Goal: Information Seeking & Learning: Learn about a topic

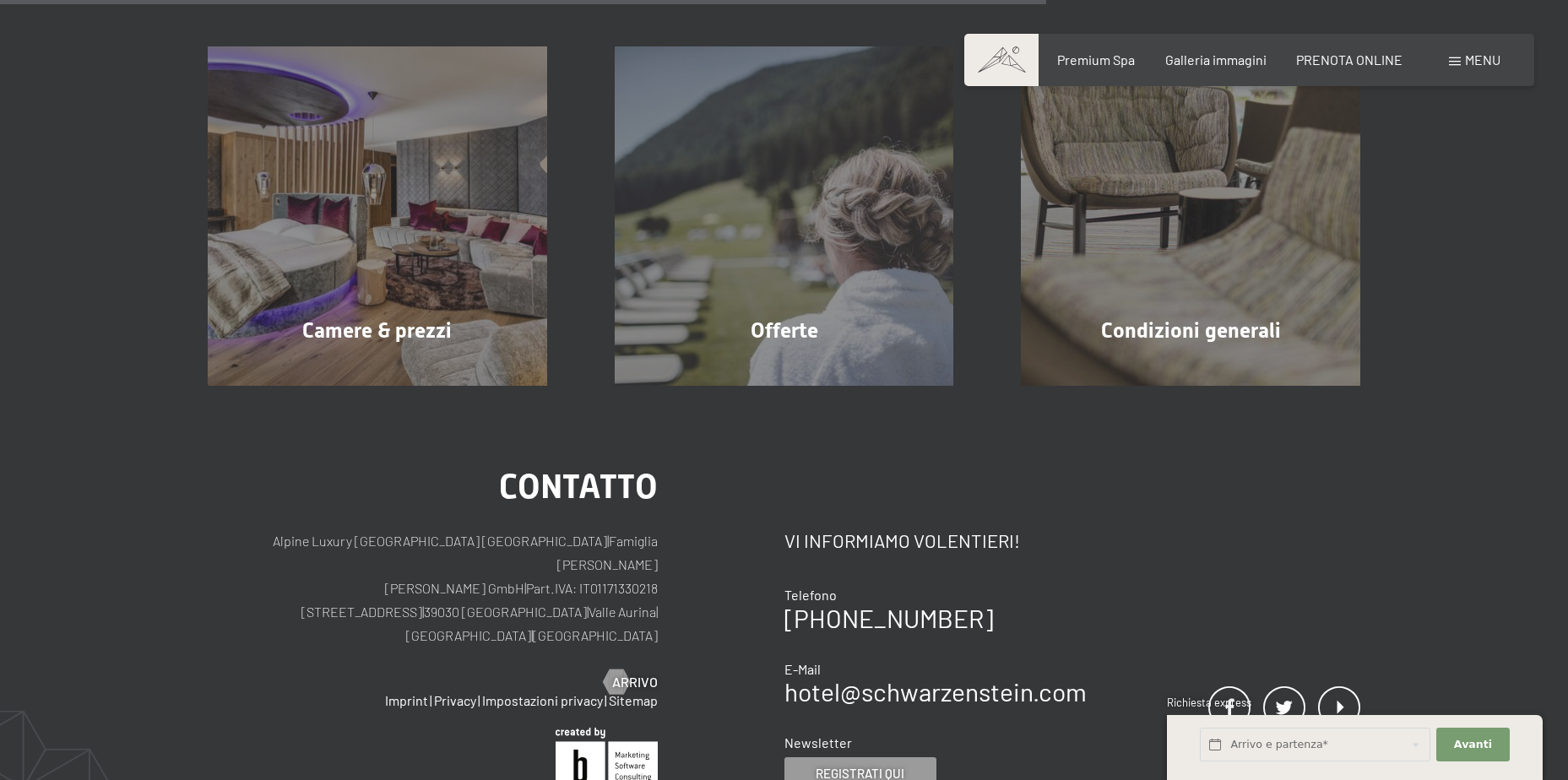
scroll to position [421, 0]
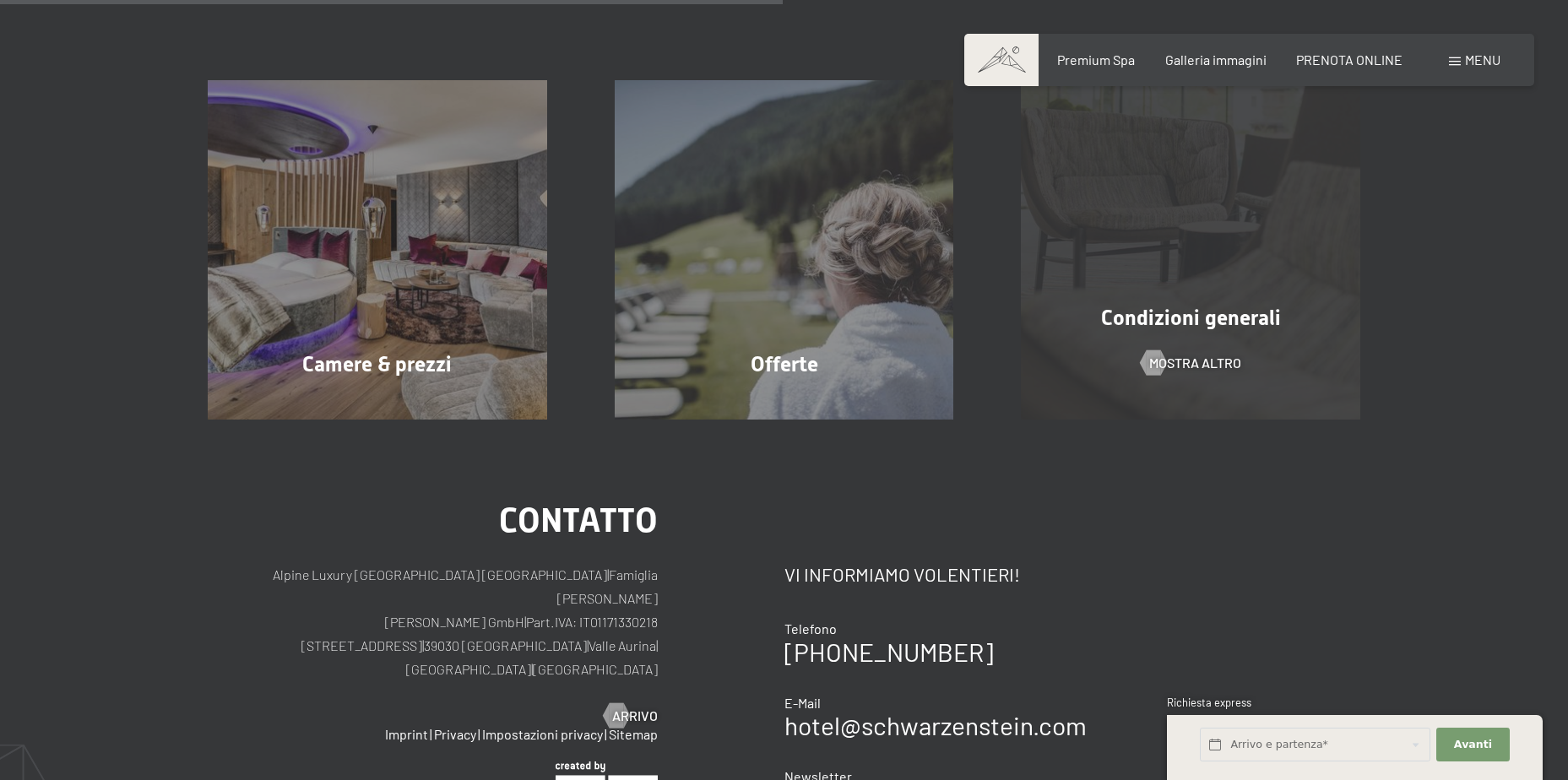
click at [1324, 317] on div "Condizioni generali" at bounding box center [1190, 317] width 407 height 30
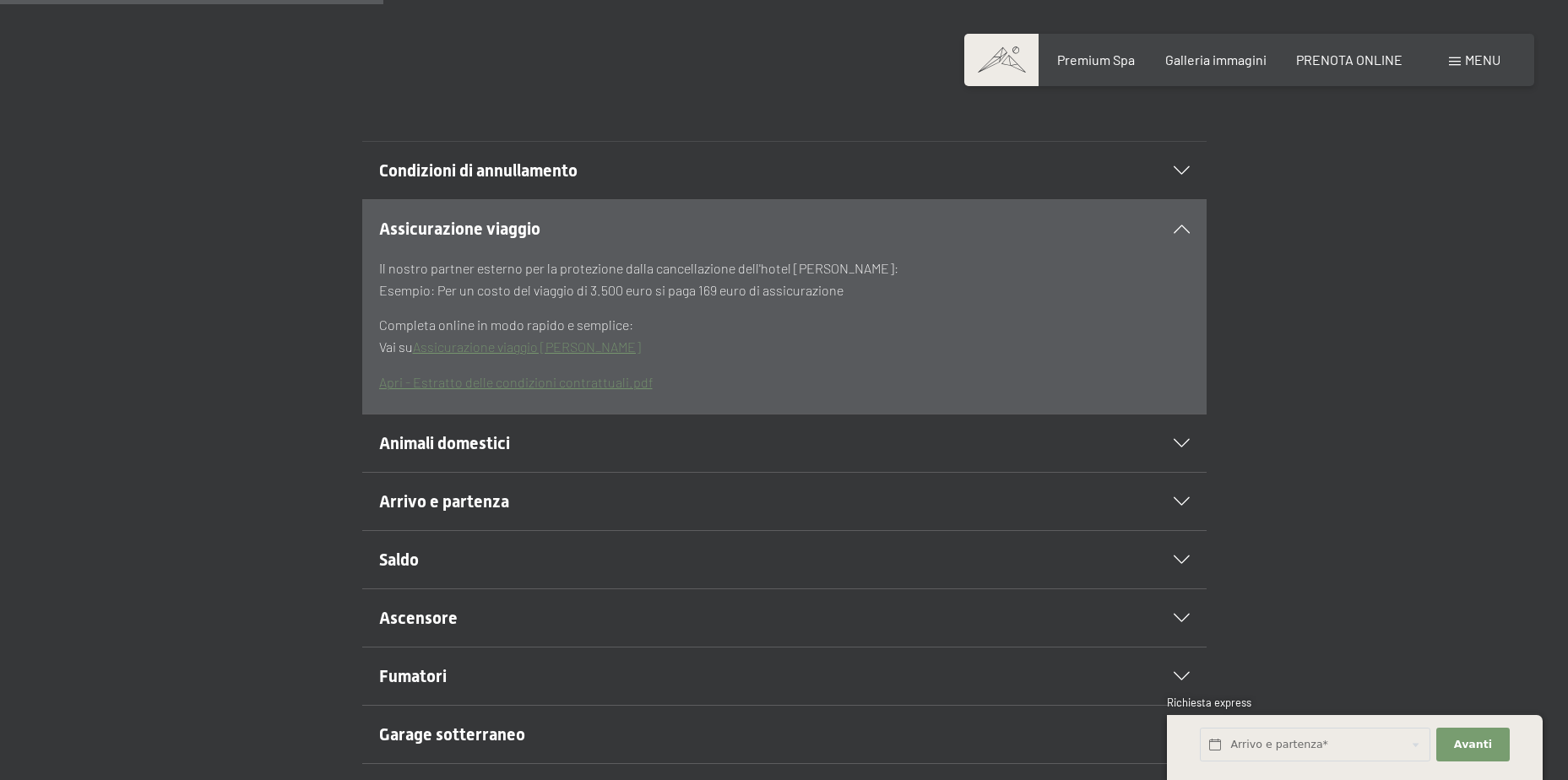
scroll to position [507, 0]
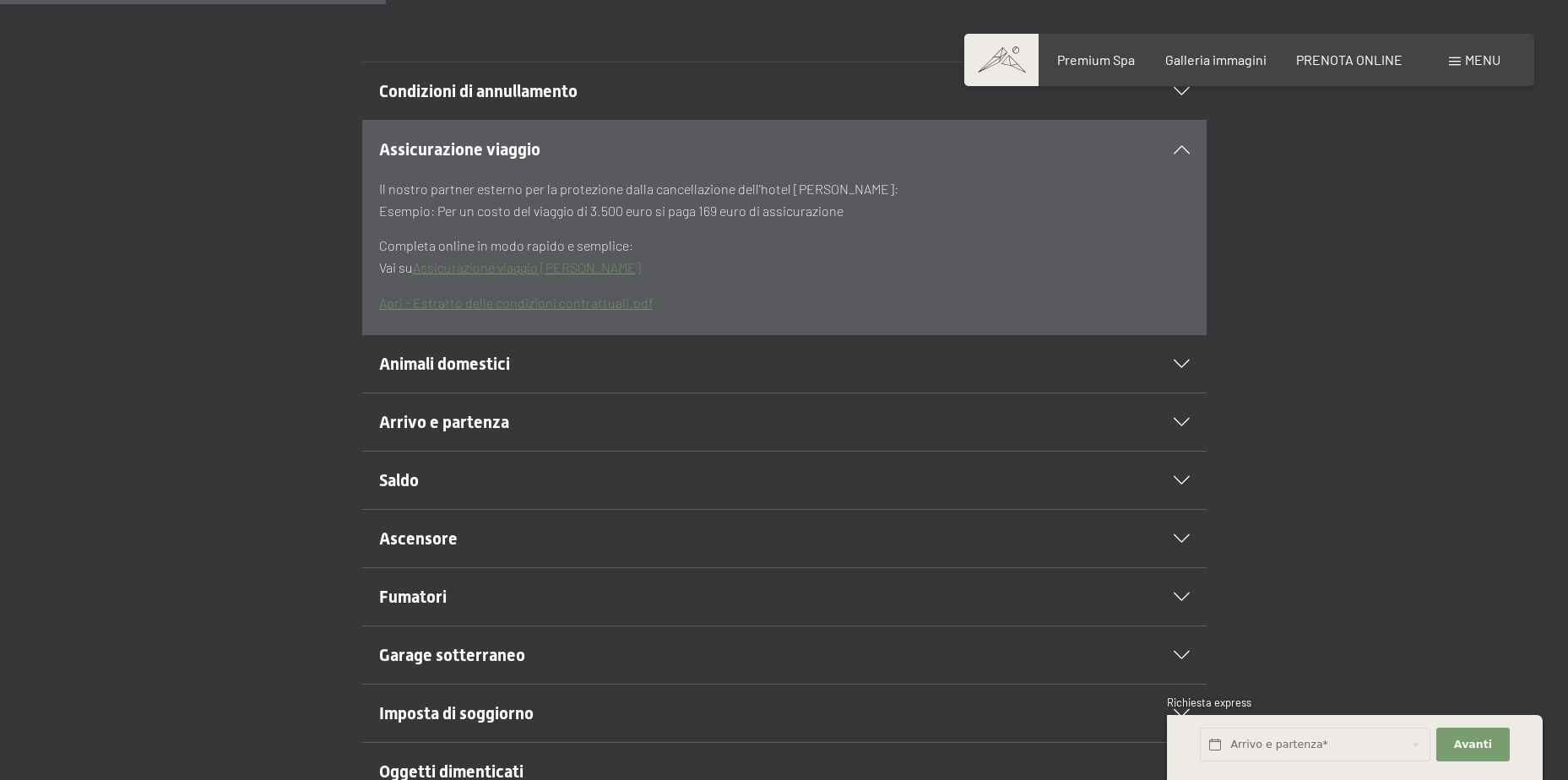
click at [1175, 358] on div "Animali domestici" at bounding box center [784, 364] width 810 height 57
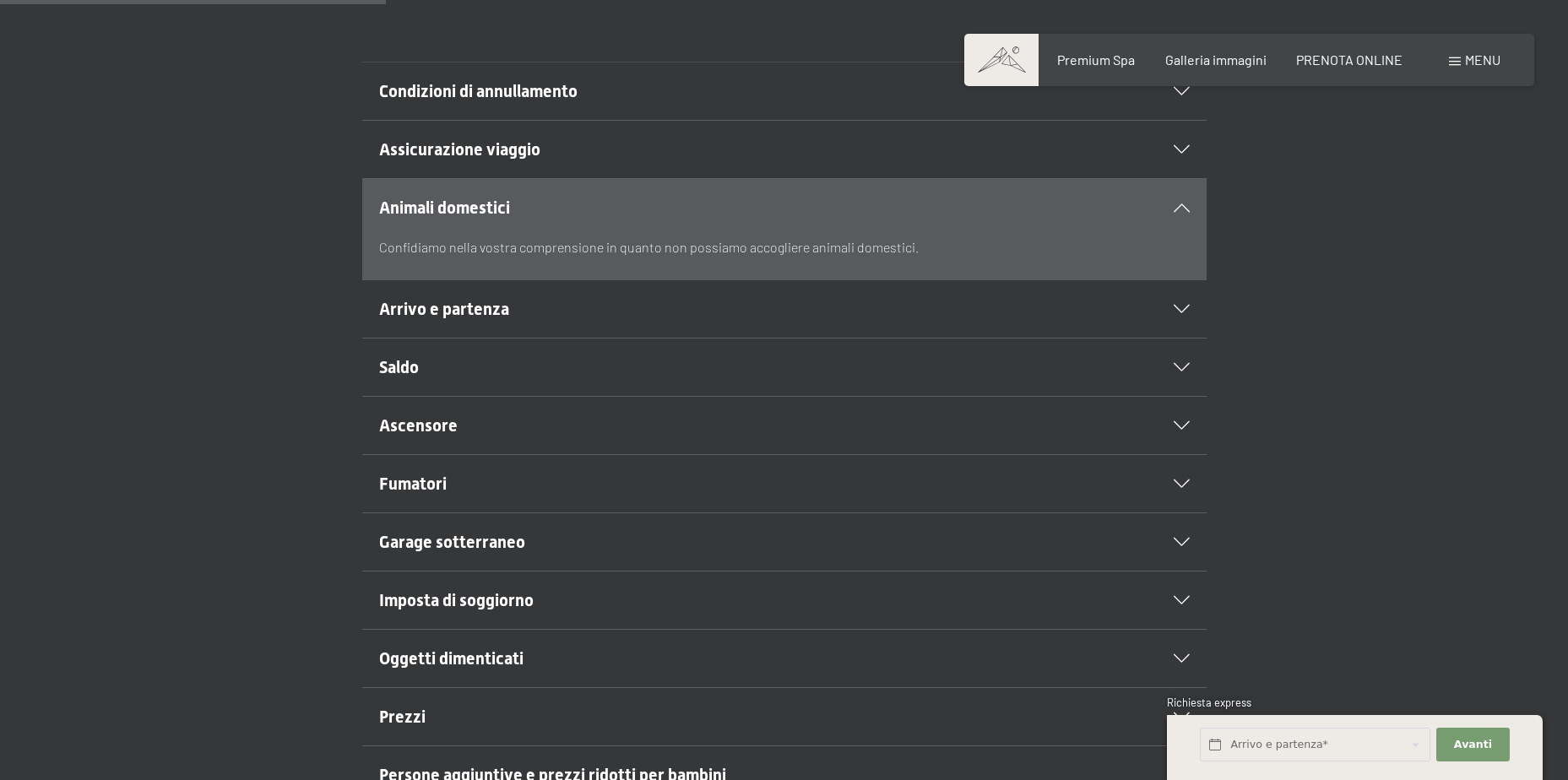
click at [1174, 307] on icon at bounding box center [1181, 309] width 16 height 9
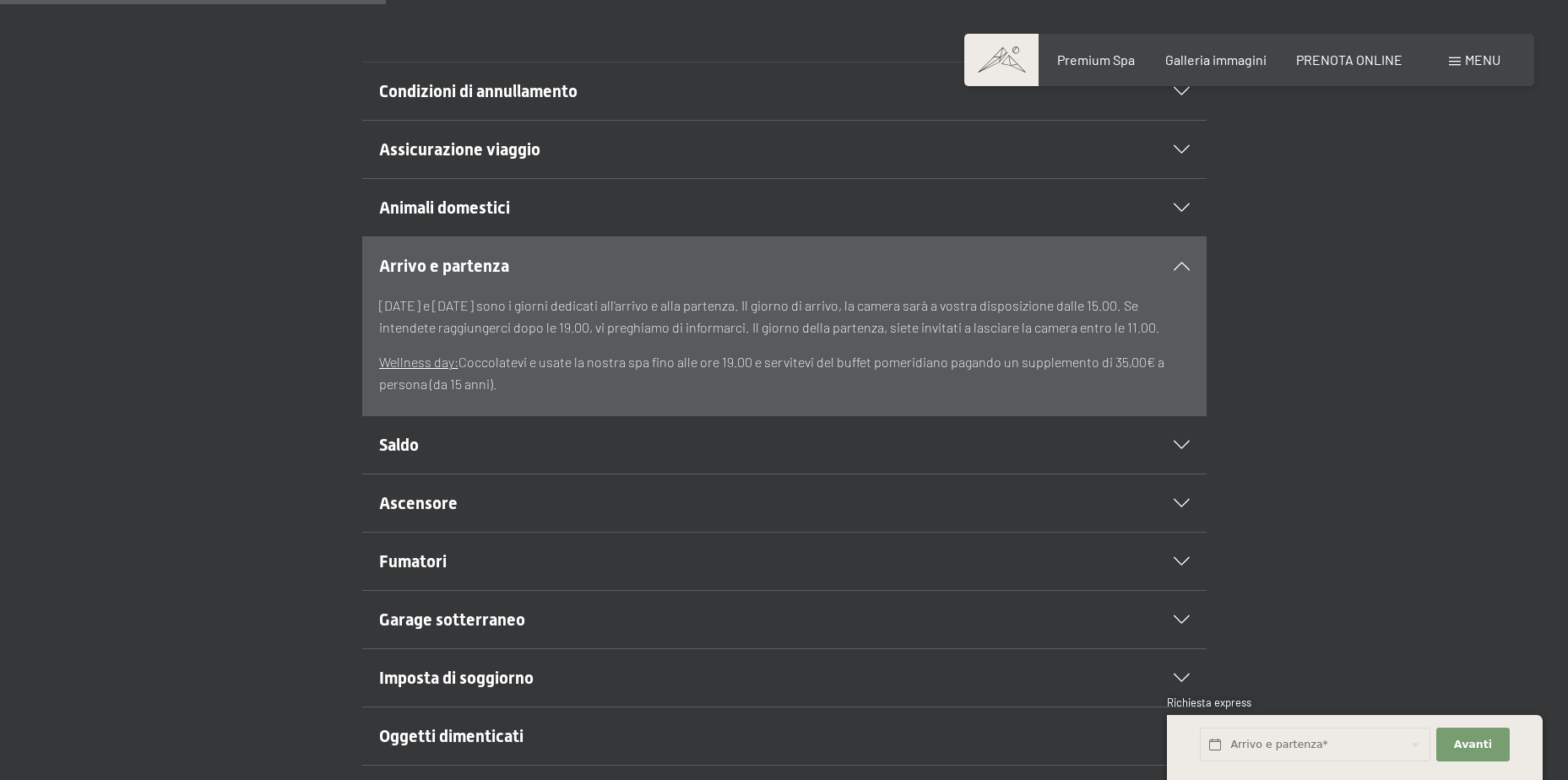
click at [1179, 265] on icon at bounding box center [1181, 266] width 16 height 9
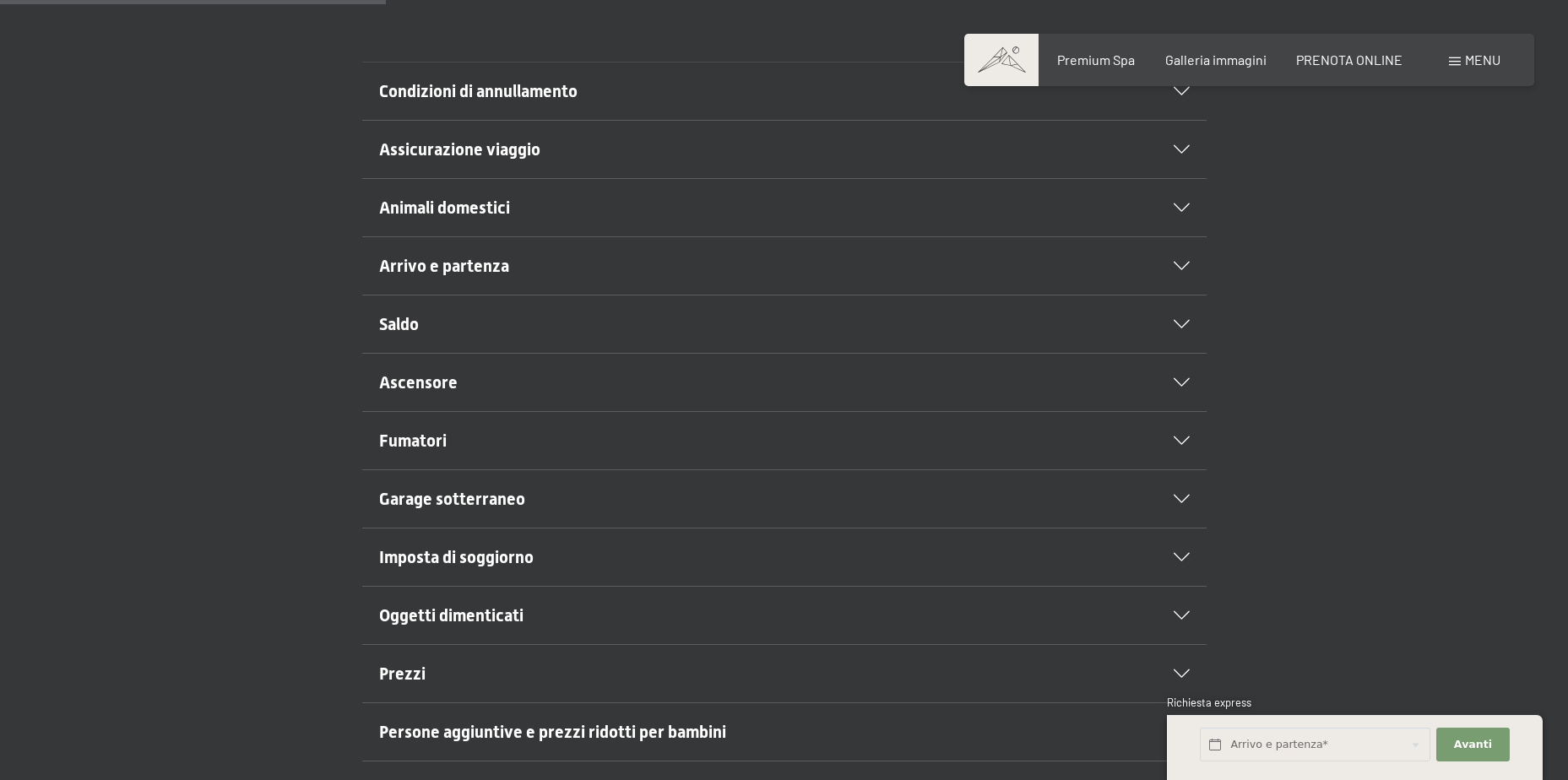
click at [1179, 311] on div "Saldo" at bounding box center [784, 324] width 810 height 57
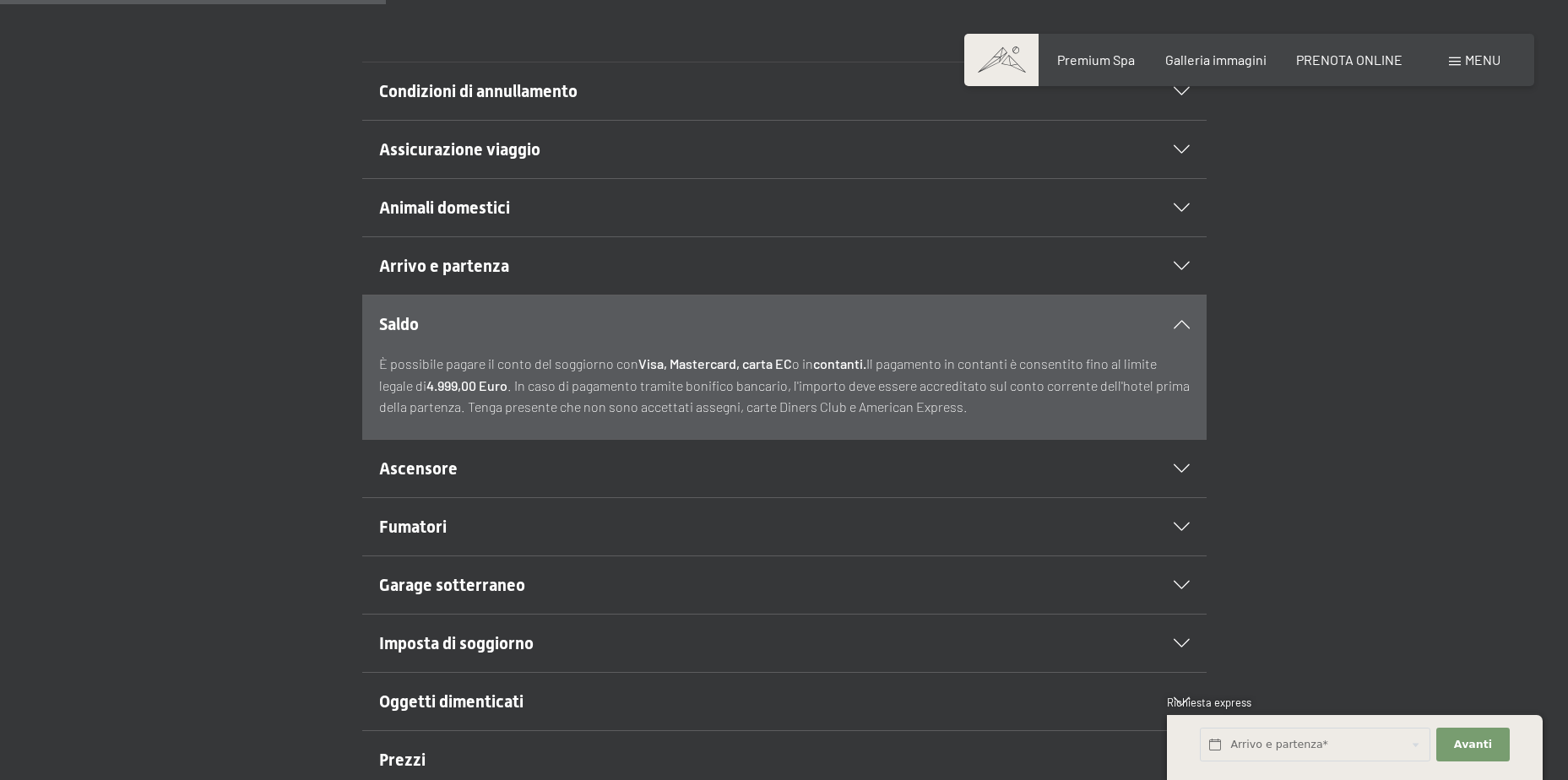
click at [1179, 311] on div "Saldo" at bounding box center [784, 324] width 810 height 57
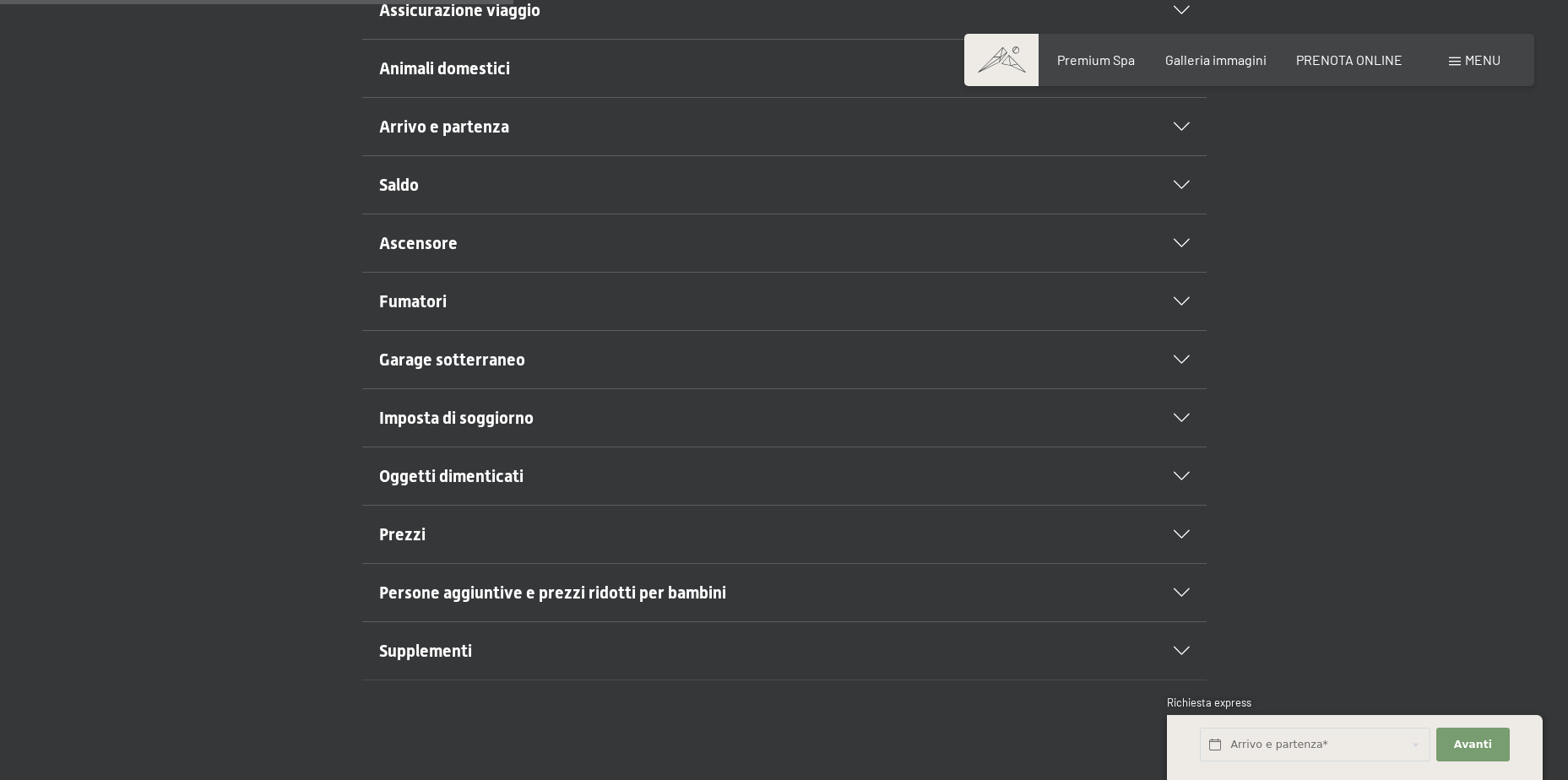
scroll to position [675, 0]
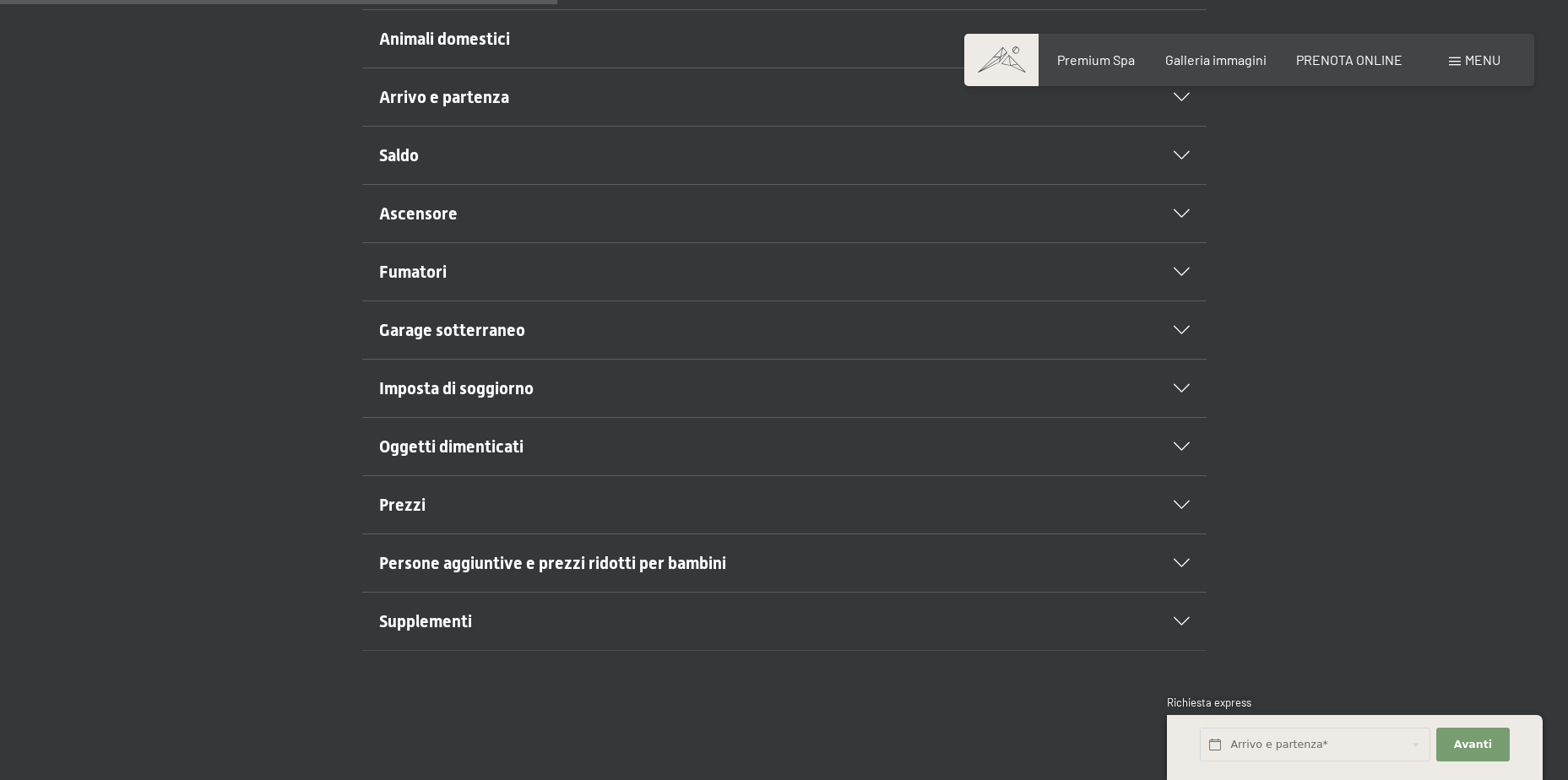
click at [1186, 500] on div "Prezzi" at bounding box center [784, 505] width 810 height 57
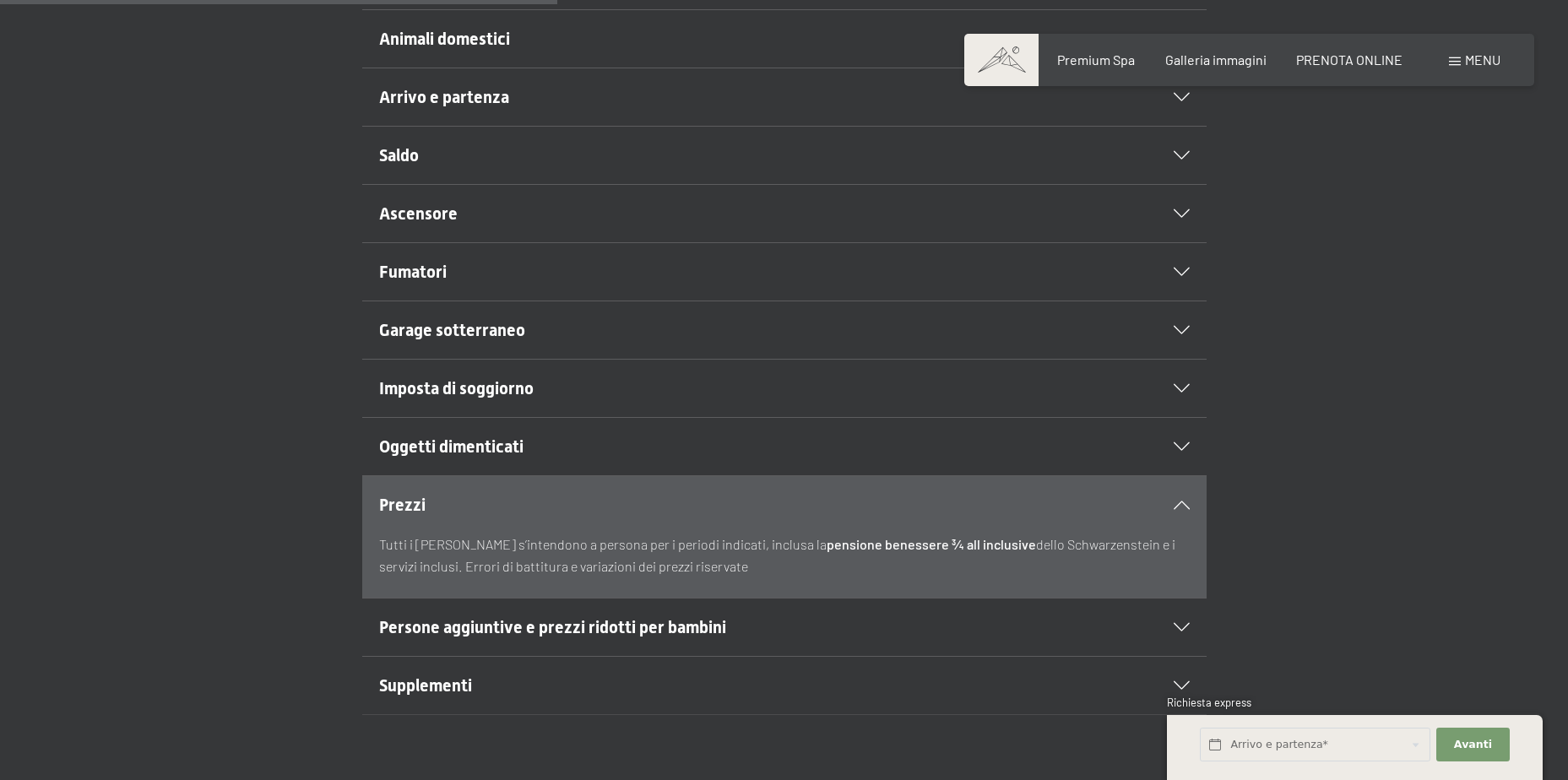
click at [1186, 500] on div "Prezzi" at bounding box center [784, 505] width 810 height 57
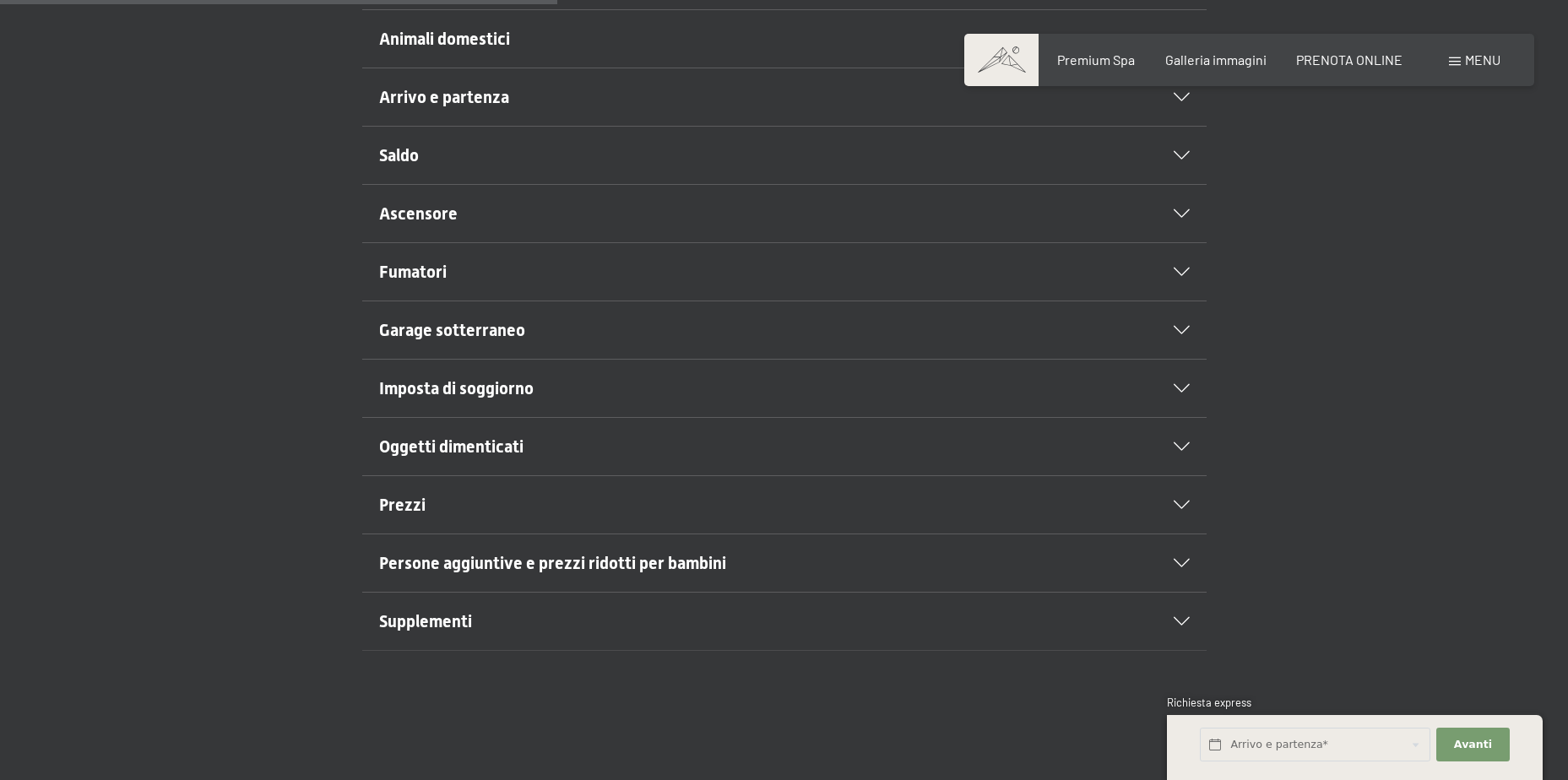
click at [1175, 615] on div "Supplementi" at bounding box center [784, 622] width 810 height 57
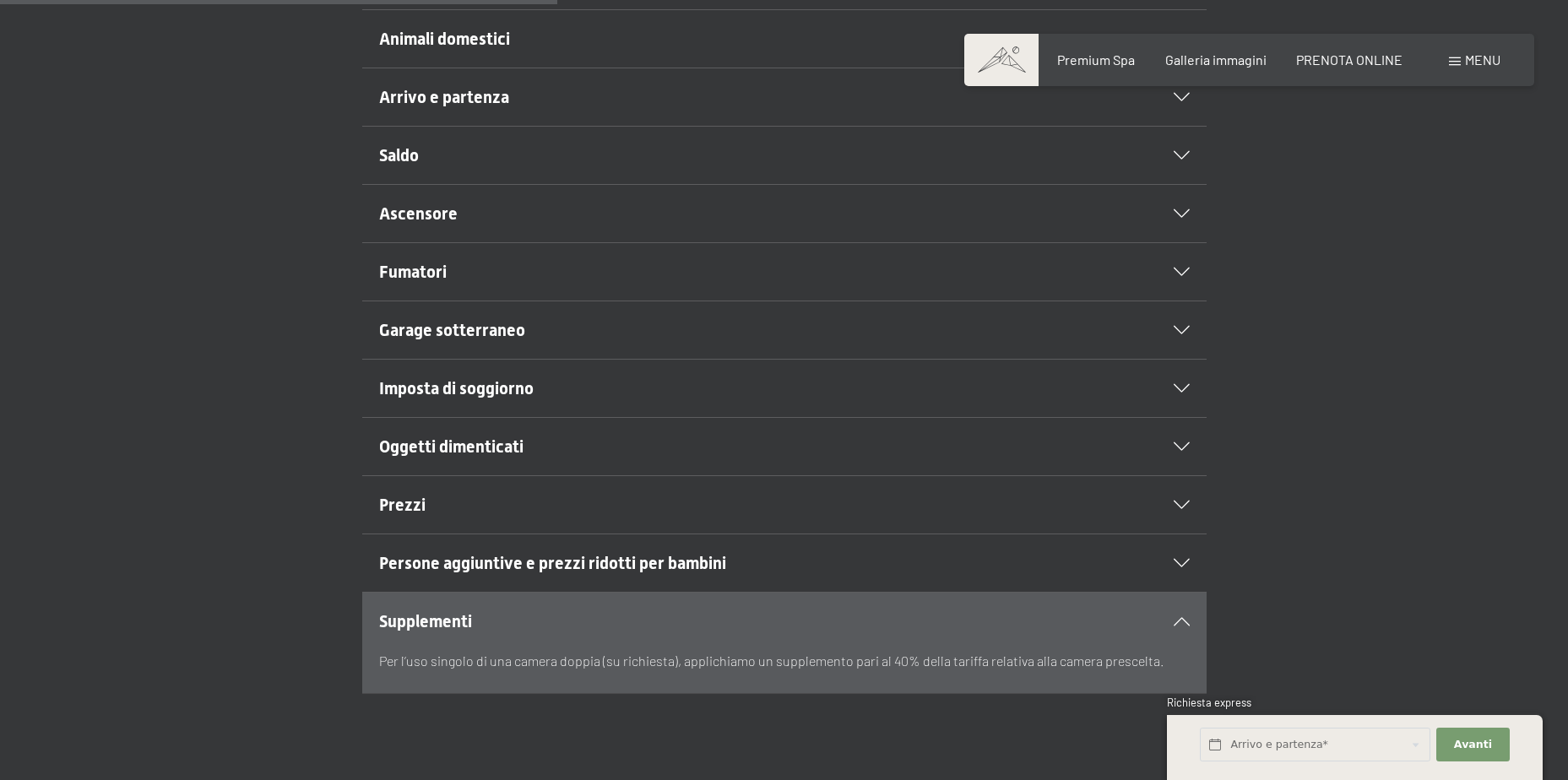
click at [1179, 616] on div "Supplementi" at bounding box center [784, 622] width 810 height 57
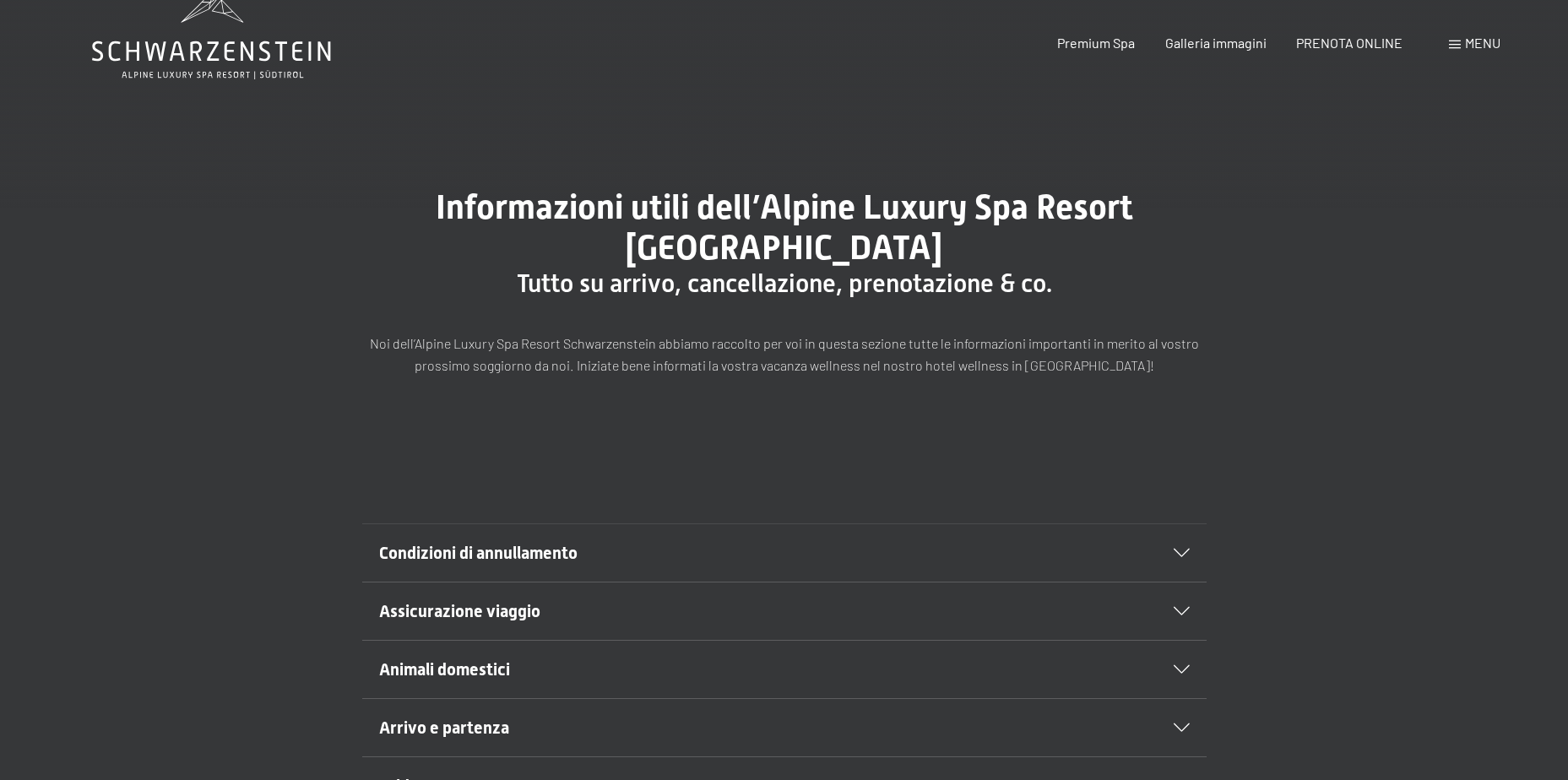
scroll to position [0, 0]
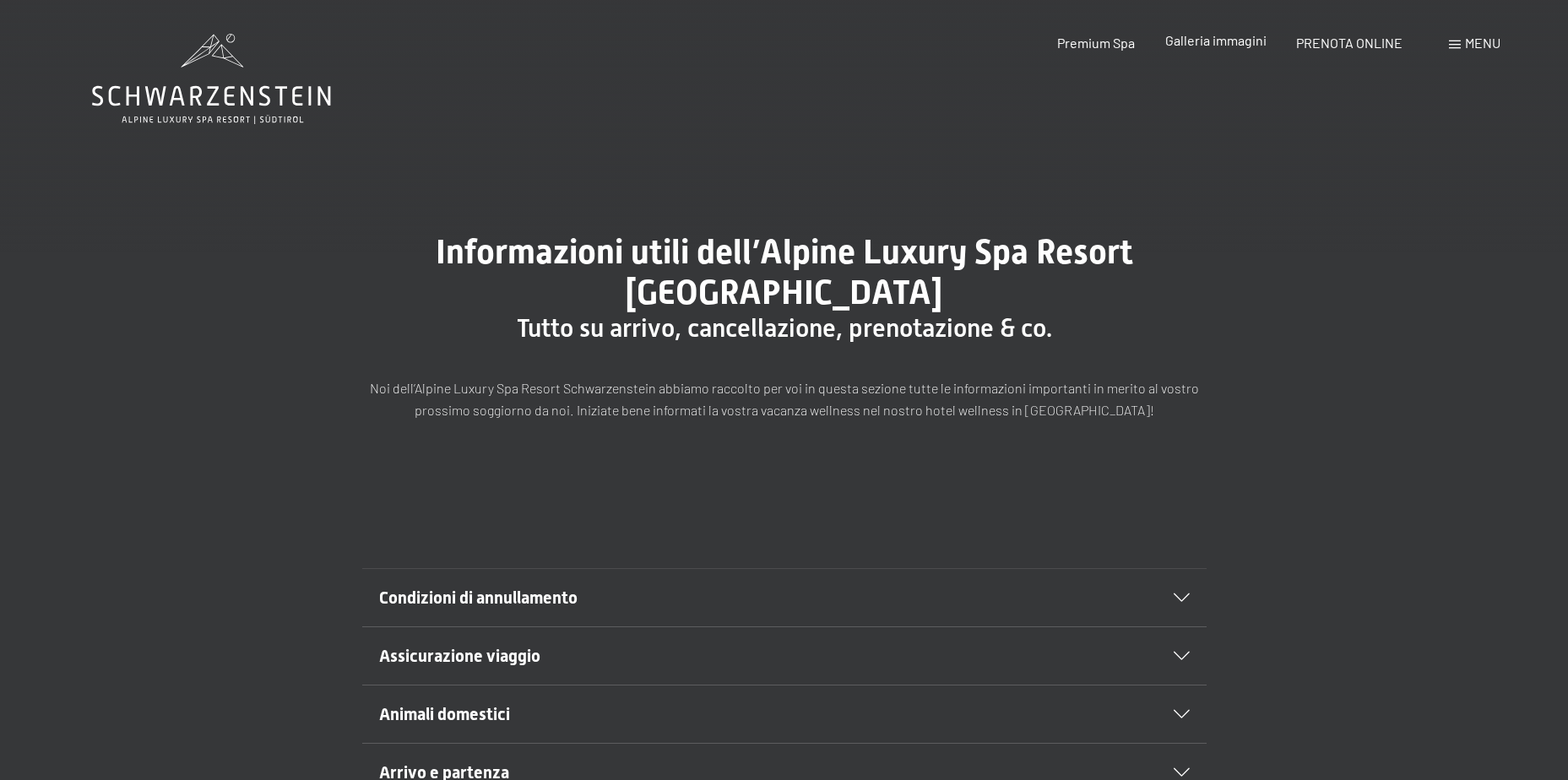
click at [1233, 39] on span "Galleria immagini" at bounding box center [1216, 40] width 101 height 16
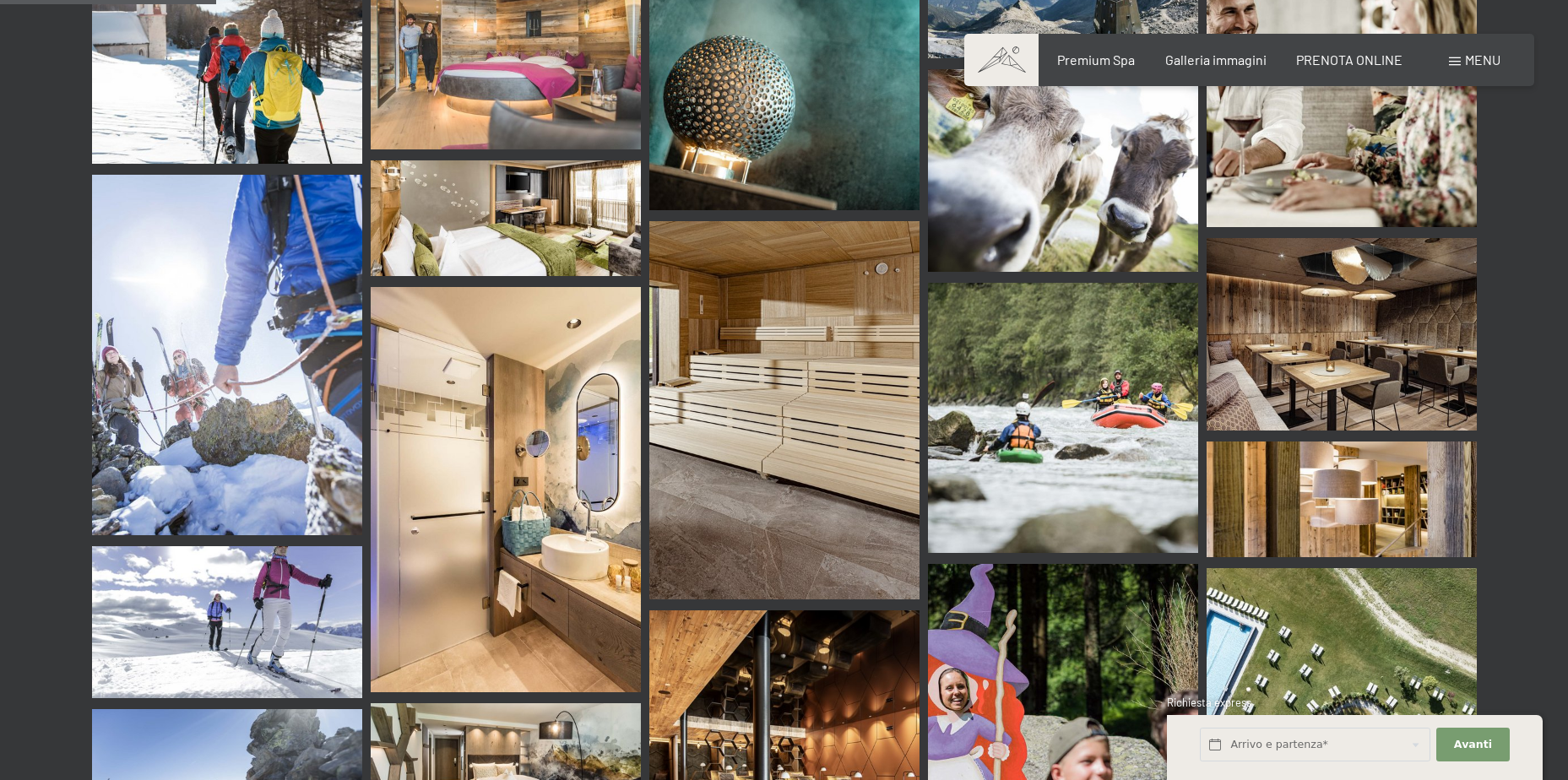
scroll to position [2956, 0]
click at [1101, 57] on span "Premium Spa" at bounding box center [1096, 56] width 78 height 16
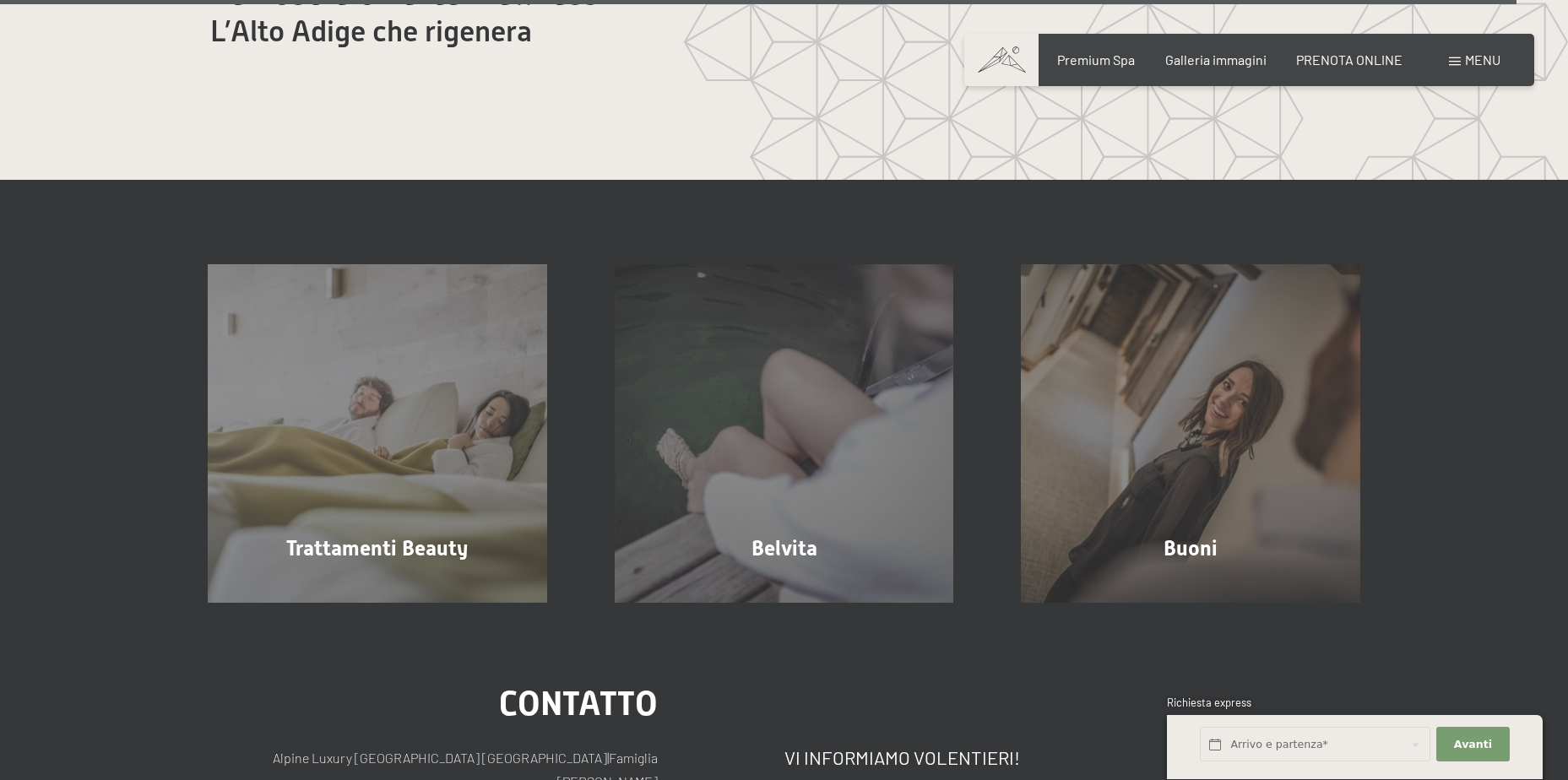
scroll to position [10473, 0]
